Goal: Task Accomplishment & Management: Manage account settings

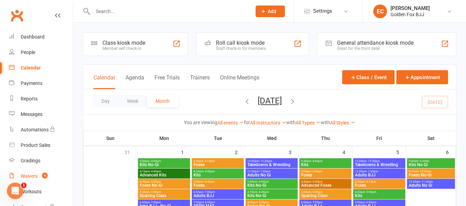
click at [42, 179] on count-badge "4" at bounding box center [43, 177] width 9 height 6
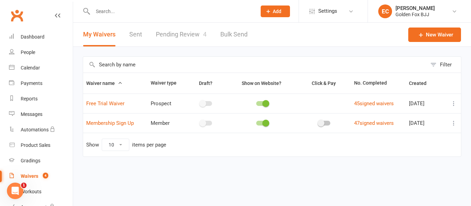
click at [175, 32] on link "Pending Review 4" at bounding box center [181, 35] width 51 height 24
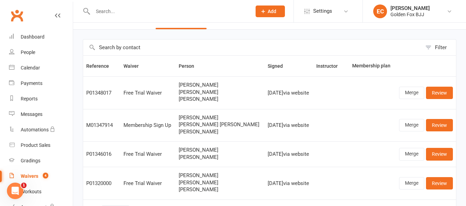
scroll to position [44, 0]
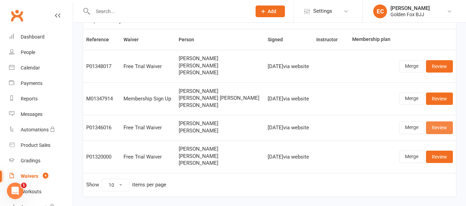
click at [436, 133] on link "Review" at bounding box center [439, 128] width 27 height 12
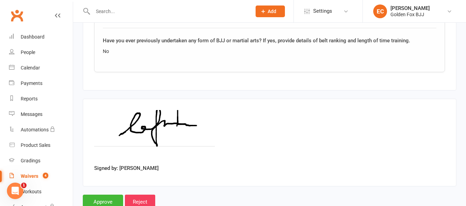
scroll to position [822, 0]
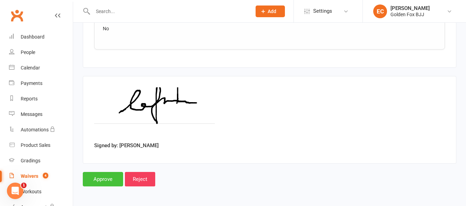
click at [96, 173] on input "Approve" at bounding box center [103, 179] width 40 height 14
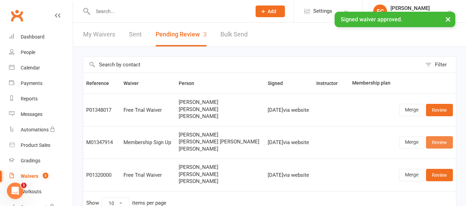
click at [441, 145] on link "Review" at bounding box center [439, 142] width 27 height 12
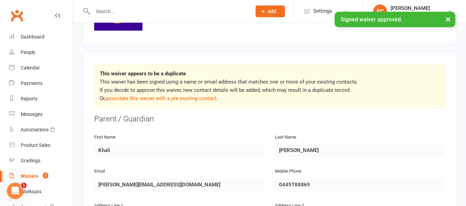
scroll to position [84, 0]
click at [172, 100] on link "associate this waiver with a pre-existing contact" at bounding box center [160, 98] width 111 height 6
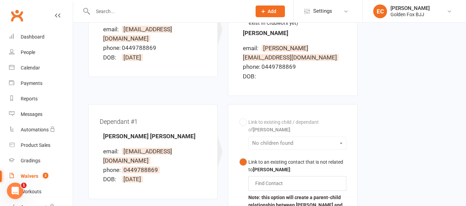
scroll to position [126, 0]
click at [271, 131] on div "Link to existing child / dependant of [PERSON_NAME] : No children found Link to…" at bounding box center [292, 189] width 106 height 148
click at [257, 123] on div "Link to existing child / dependant of [PERSON_NAME] : No children found Link to…" at bounding box center [292, 189] width 106 height 148
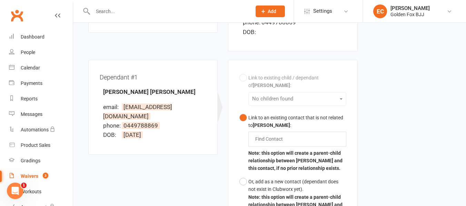
scroll to position [182, 0]
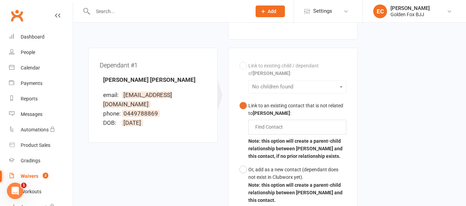
click at [251, 102] on div "Link to an existing contact that is not related to [PERSON_NAME] :" at bounding box center [297, 110] width 98 height 16
click at [258, 123] on input "text" at bounding box center [270, 127] width 32 height 8
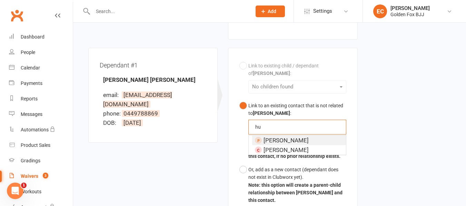
type input "h"
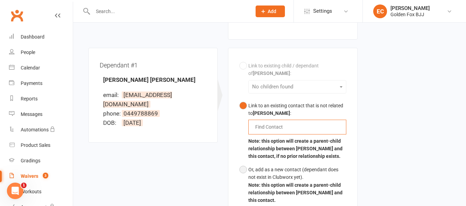
click at [242, 163] on button "Or, add as a new contact (dependant does not exist in Clubworx yet). Note: this…" at bounding box center [292, 185] width 106 height 44
click at [212, 109] on div "Dependant #1 [PERSON_NAME] [PERSON_NAME] email: [PERSON_NAME][EMAIL_ADDRESS][DO…" at bounding box center [152, 95] width 129 height 95
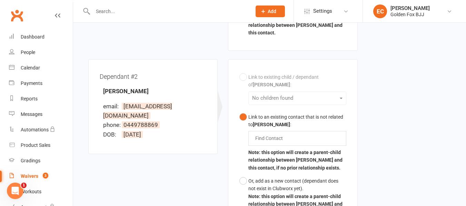
scroll to position [351, 0]
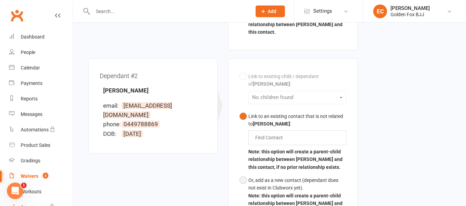
click at [257, 177] on div "Or, add as a new contact (dependant does not exist in Clubworx yet)." at bounding box center [297, 185] width 98 height 16
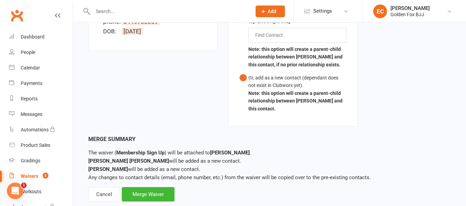
scroll to position [460, 0]
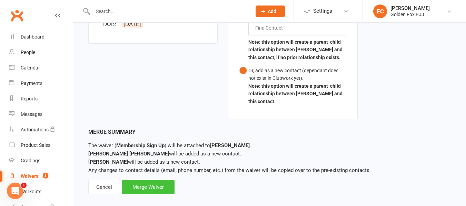
click at [162, 180] on div "Merge Waiver" at bounding box center [148, 187] width 53 height 14
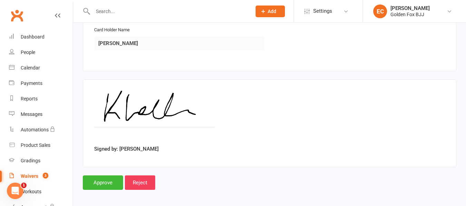
scroll to position [1468, 0]
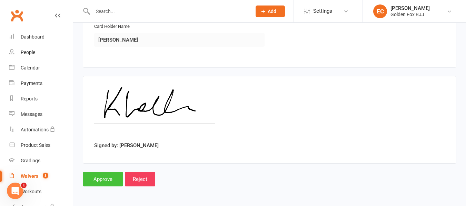
click at [109, 179] on input "Approve" at bounding box center [103, 179] width 40 height 14
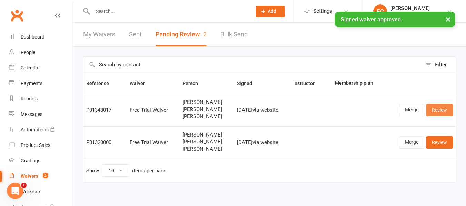
click at [436, 112] on link "Review" at bounding box center [439, 110] width 27 height 12
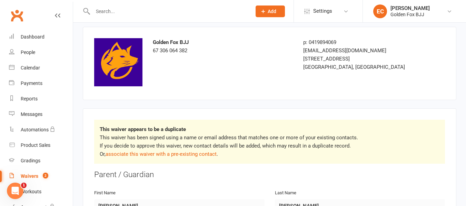
scroll to position [28, 0]
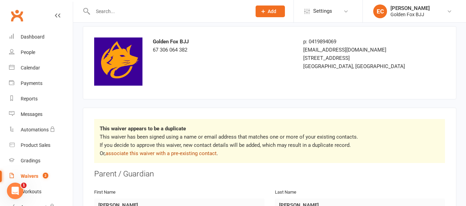
click at [191, 156] on link "associate this waiver with a pre-existing contact" at bounding box center [160, 154] width 111 height 6
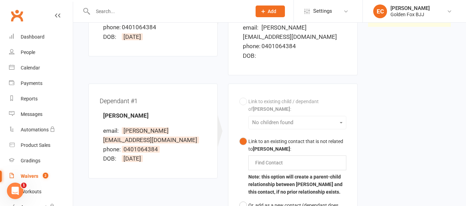
scroll to position [147, 0]
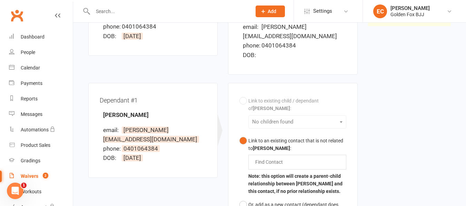
click at [263, 111] on div "Link to existing child / dependant of [PERSON_NAME] : No children found Link to…" at bounding box center [292, 168] width 106 height 148
click at [262, 155] on div "Find Contact" at bounding box center [297, 162] width 98 height 14
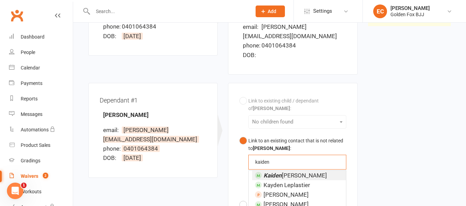
click at [239, 134] on button "Link to an existing contact that is not related to [PERSON_NAME] : kaiden kaide…" at bounding box center [292, 166] width 106 height 64
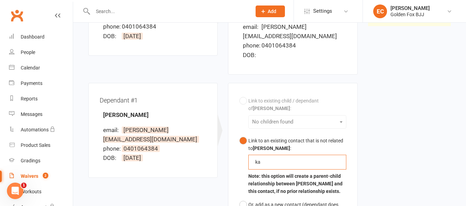
type input "k"
click at [218, 161] on div "Dependant #1 [PERSON_NAME] email: [PERSON_NAME][EMAIL_ADDRESS][DOMAIN_NAME] pho…" at bounding box center [153, 134] width 140 height 103
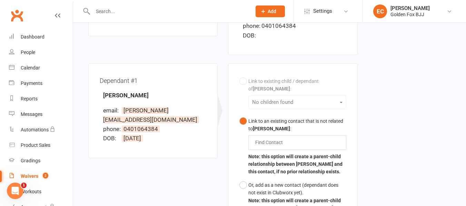
scroll to position [167, 0]
click at [266, 181] on div "Or, add as a new contact (dependant does not exist in Clubworx yet)." at bounding box center [297, 189] width 98 height 16
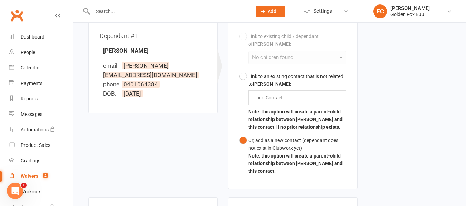
scroll to position [248, 0]
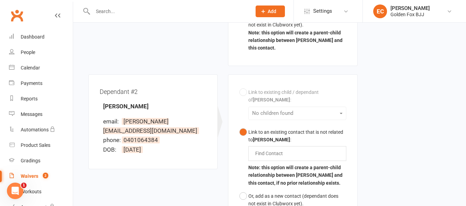
click at [273, 137] on b "[PERSON_NAME]" at bounding box center [271, 140] width 37 height 6
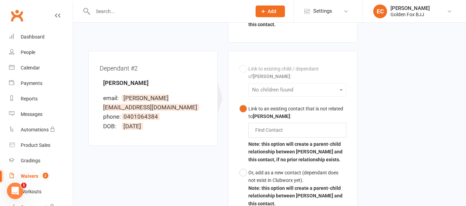
scroll to position [359, 0]
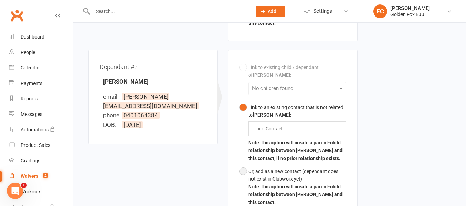
click at [274, 168] on div "Or, add as a new contact (dependant does not exist in Clubworx yet)." at bounding box center [297, 176] width 98 height 16
click at [225, 124] on div "Link to existing child / dependant of [PERSON_NAME] : No children found Link to…" at bounding box center [293, 139] width 140 height 179
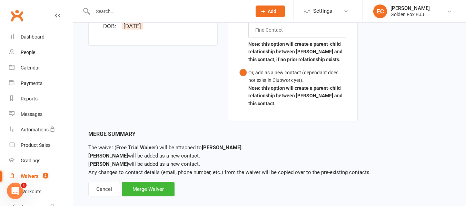
scroll to position [460, 0]
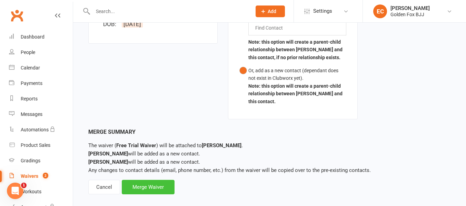
click at [162, 180] on div "Merge Waiver" at bounding box center [148, 187] width 53 height 14
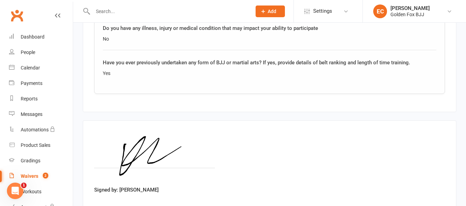
scroll to position [1047, 0]
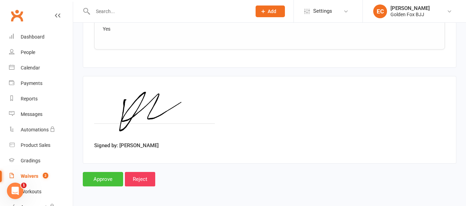
click at [105, 173] on input "Approve" at bounding box center [103, 179] width 40 height 14
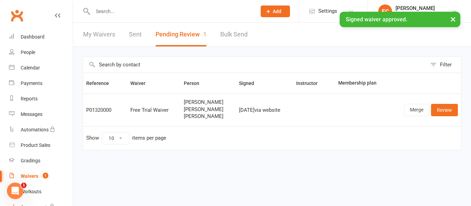
click at [94, 40] on link "My Waivers" at bounding box center [99, 35] width 32 height 24
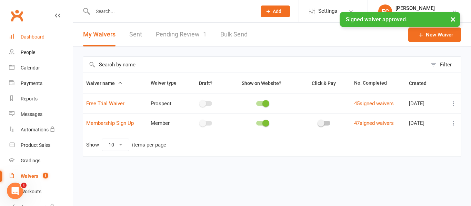
click at [38, 43] on link "Dashboard" at bounding box center [41, 37] width 64 height 16
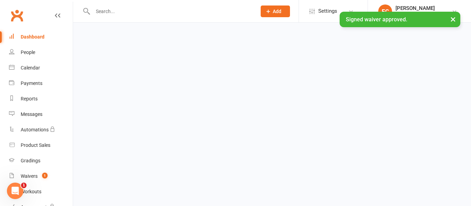
click at [0, 0] on div "Loading" at bounding box center [0, 0] width 0 height 0
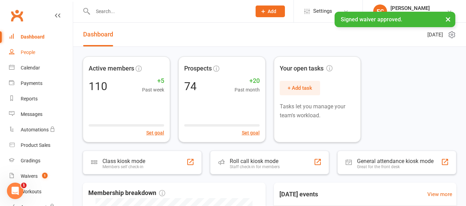
click at [36, 49] on link "People" at bounding box center [41, 53] width 64 height 16
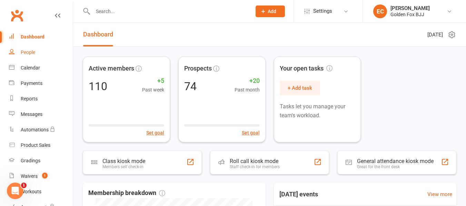
click at [36, 49] on ui-view "Prospect Member Non-attending contact Class / event Appointment Grading event T…" at bounding box center [233, 194] width 466 height 385
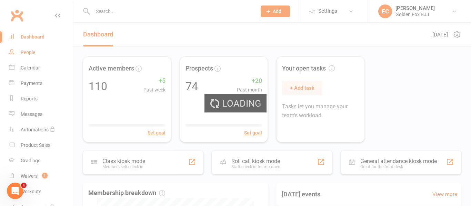
select select "100"
